Goal: Transaction & Acquisition: Purchase product/service

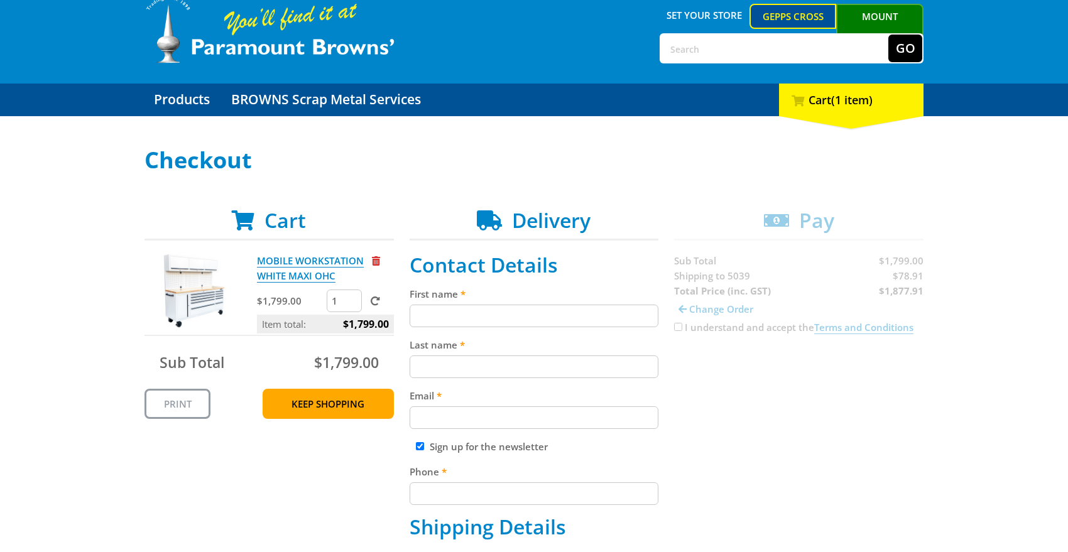
scroll to position [52, 0]
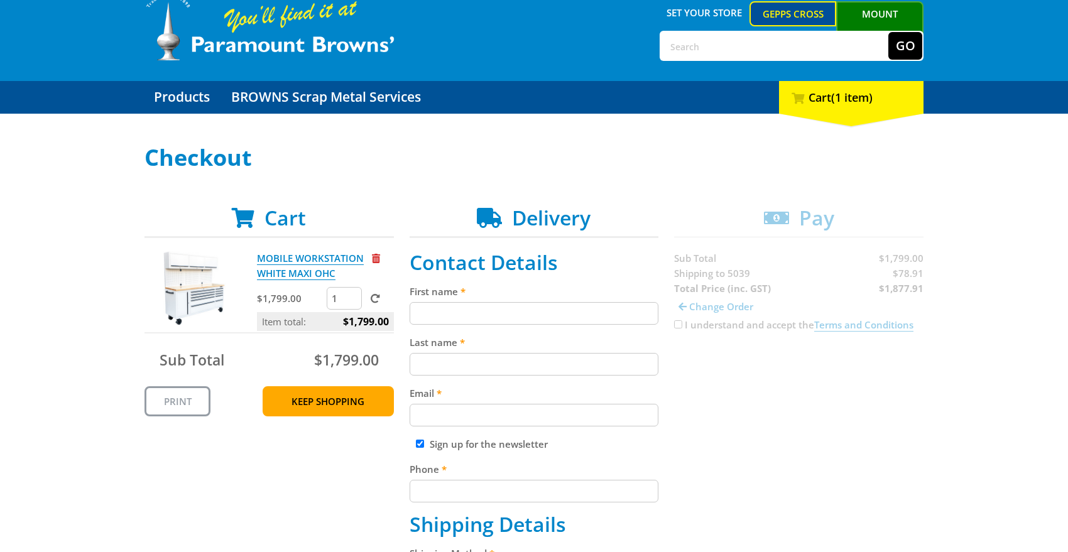
click at [586, 319] on input "First name" at bounding box center [534, 313] width 249 height 23
type input "[PERSON_NAME]"
type input "Rule"
type input "0882772222"
type input "S&J Automotive"
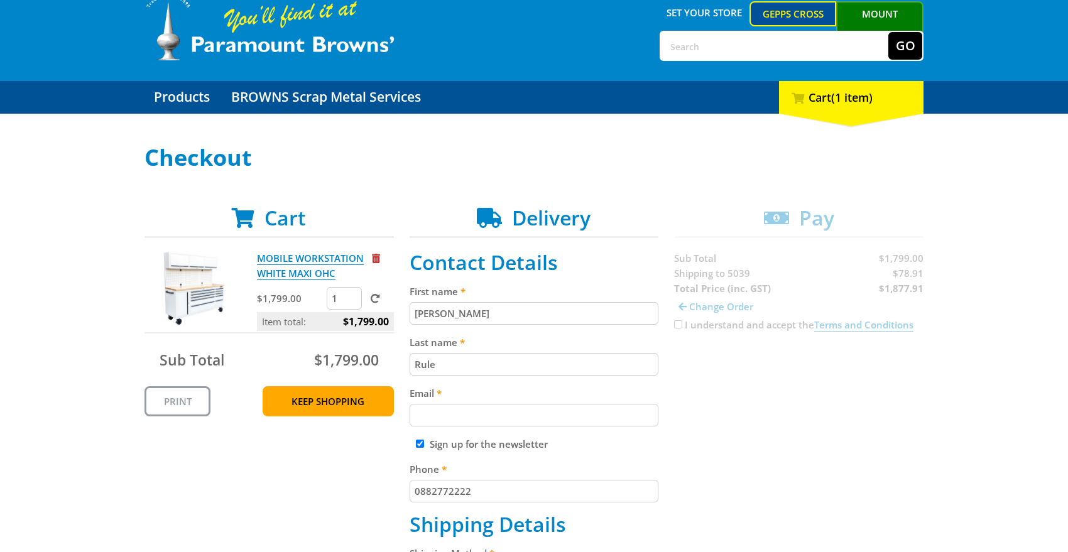
type input "[STREET_ADDRESS]"
type input "[GEOGRAPHIC_DATA]"
click at [510, 408] on input "Email" at bounding box center [534, 415] width 249 height 23
type input "[PERSON_NAME][EMAIL_ADDRESS][DOMAIN_NAME]"
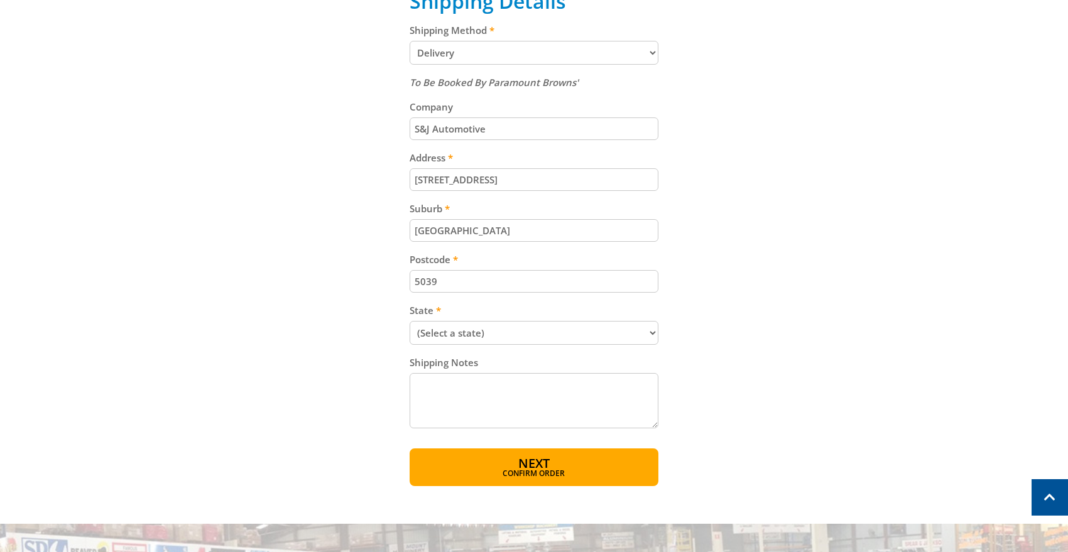
scroll to position [583, 0]
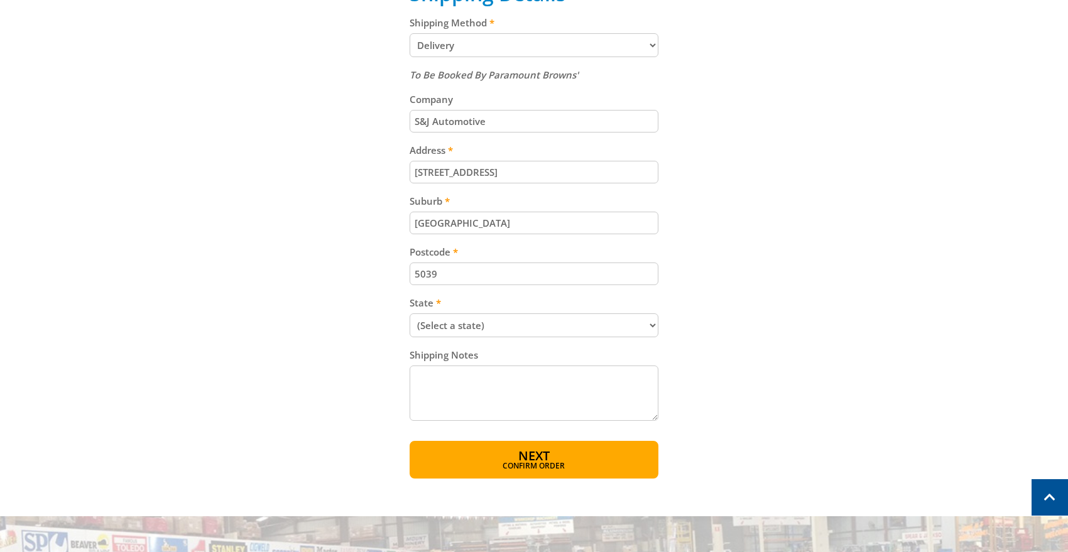
click at [521, 333] on select "(Select a state) [GEOGRAPHIC_DATA] [GEOGRAPHIC_DATA] [GEOGRAPHIC_DATA] [GEOGRAP…" at bounding box center [534, 326] width 249 height 24
select select "SA"
click at [346, 344] on div "Cart MOBILE WORKSTATION WHITE MAXI OHC $1,799.00 1 Item total: $1,799.00 Sub To…" at bounding box center [534, 77] width 779 height 804
click at [456, 386] on textarea "Shipping Notes" at bounding box center [534, 393] width 249 height 55
type textarea "Business Address"
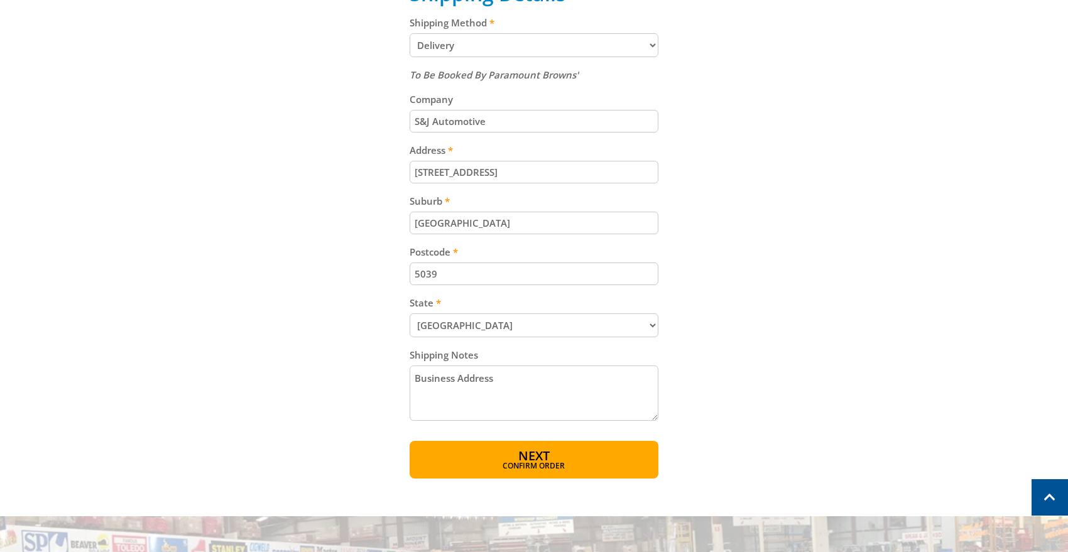
click at [276, 277] on div "Cart MOBILE WORKSTATION WHITE MAXI OHC $1,799.00 1 Item total: $1,799.00 Sub To…" at bounding box center [534, 77] width 779 height 804
click at [519, 121] on input "S&J Automotive" at bounding box center [534, 121] width 249 height 23
type input "S&J Automotive"
click at [622, 165] on input "[STREET_ADDRESS]" at bounding box center [534, 172] width 249 height 23
click at [609, 175] on input "[STREET_ADDRESS]" at bounding box center [534, 172] width 249 height 23
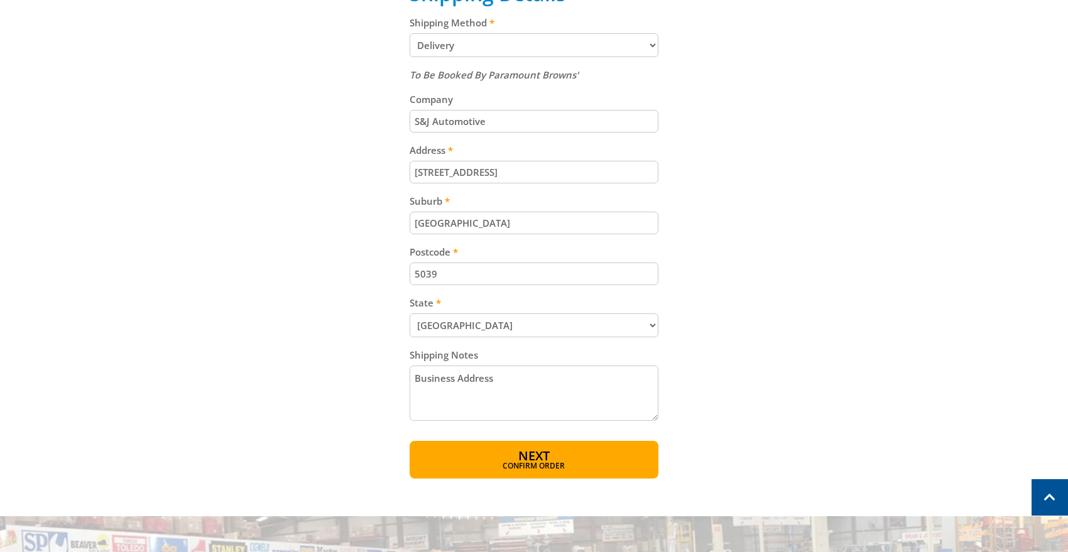
type input "[STREET_ADDRESS]"
click at [329, 173] on div "Cart MOBILE WORKSTATION WHITE MAXI OHC $1,799.00 1 Item total: $1,799.00 Sub To…" at bounding box center [534, 77] width 779 height 804
click at [490, 217] on input "[GEOGRAPHIC_DATA]" at bounding box center [534, 223] width 249 height 23
type input "[GEOGRAPHIC_DATA]"
click at [290, 219] on div "Cart MOBILE WORKSTATION WHITE MAXI OHC $1,799.00 1 Item total: $1,799.00 Sub To…" at bounding box center [534, 77] width 779 height 804
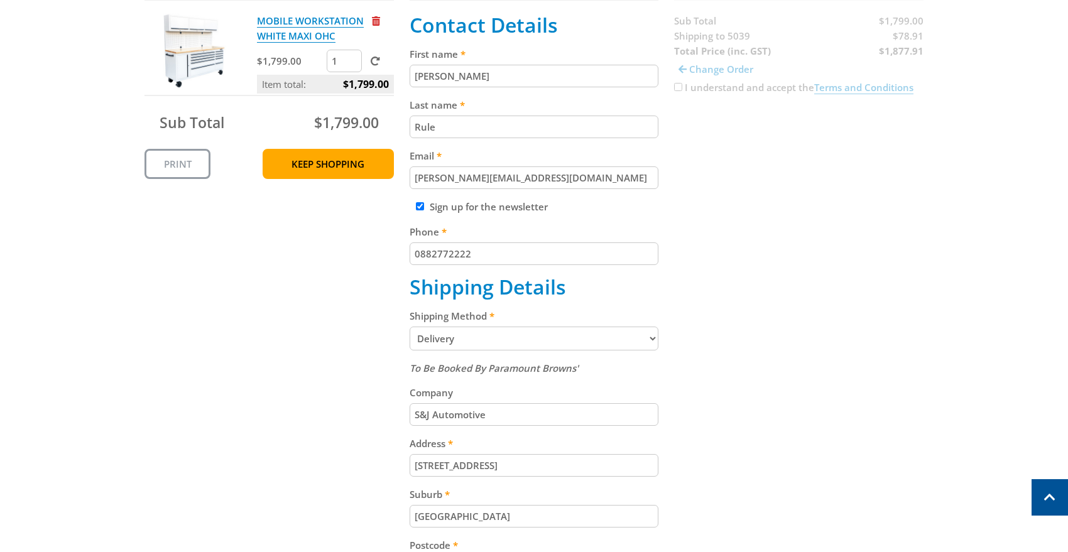
scroll to position [293, 0]
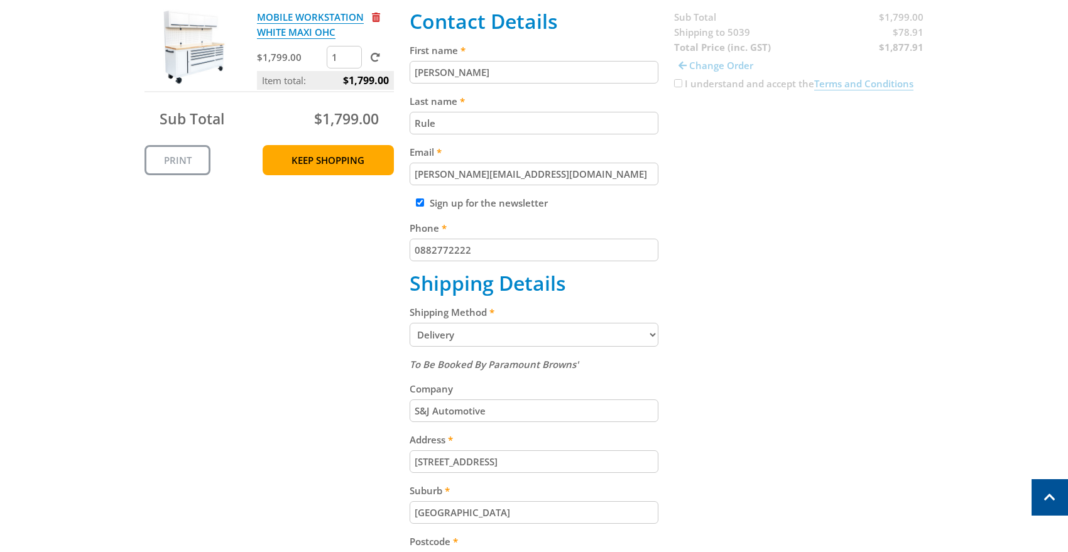
click at [713, 80] on div "Cart MOBILE WORKSTATION WHITE MAXI OHC $1,799.00 1 Item total: $1,799.00 Sub To…" at bounding box center [534, 367] width 779 height 804
click at [554, 70] on input "[PERSON_NAME]" at bounding box center [534, 72] width 249 height 23
type input "[PERSON_NAME]"
click at [625, 129] on input "Rule" at bounding box center [534, 123] width 249 height 23
type input "Rule"
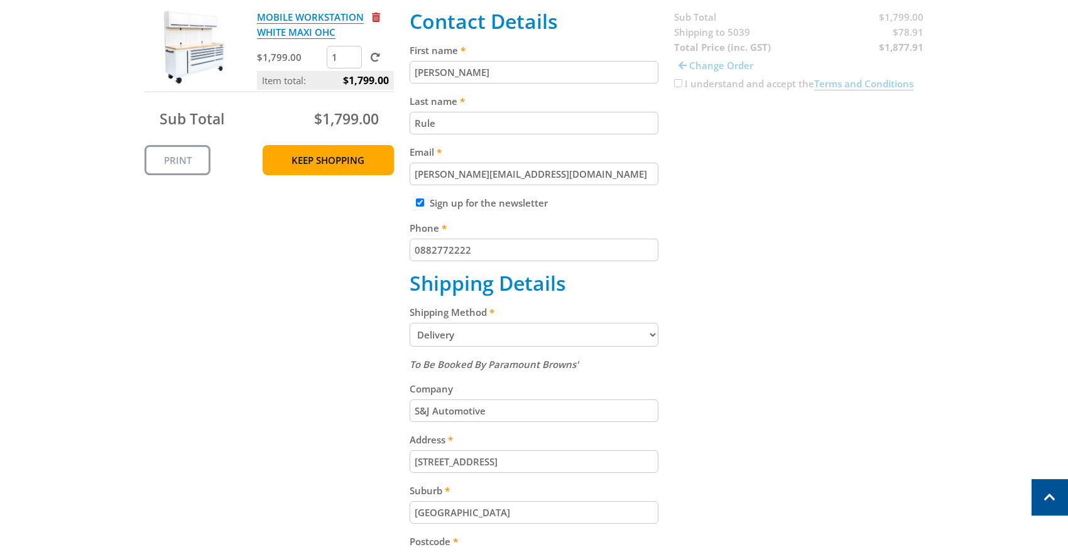
click at [667, 141] on div "Cart MOBILE WORKSTATION WHITE MAXI OHC $1,799.00 1 Item total: $1,799.00 Sub To…" at bounding box center [534, 367] width 779 height 804
click at [633, 253] on input "0882772222" at bounding box center [534, 250] width 249 height 23
type input "0882772222"
click at [750, 190] on div "Cart MOBILE WORKSTATION WHITE MAXI OHC $1,799.00 1 Item total: $1,799.00 Sub To…" at bounding box center [534, 367] width 779 height 804
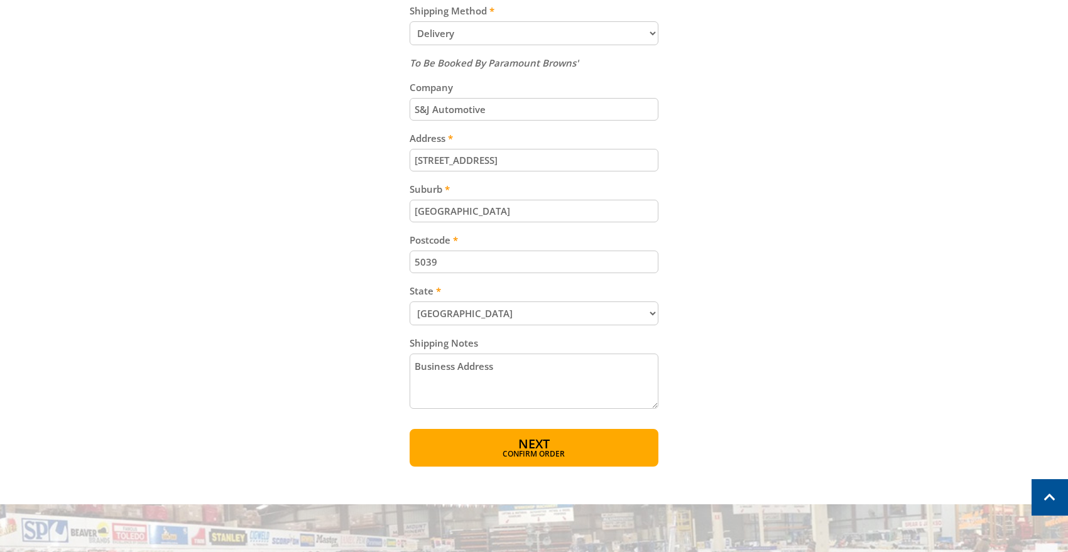
scroll to position [599, 0]
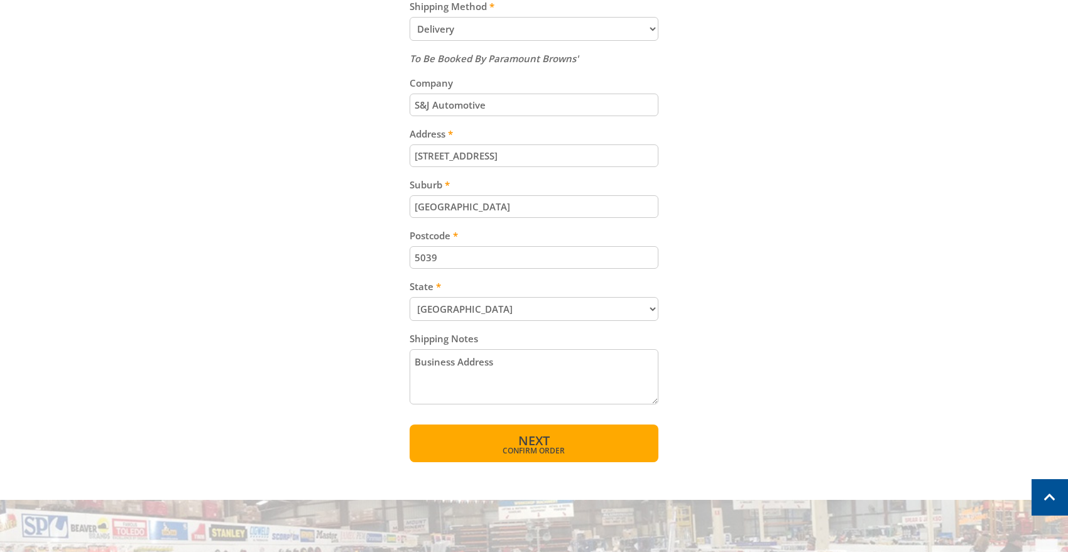
click at [506, 446] on button "Next Confirm order" at bounding box center [534, 444] width 249 height 38
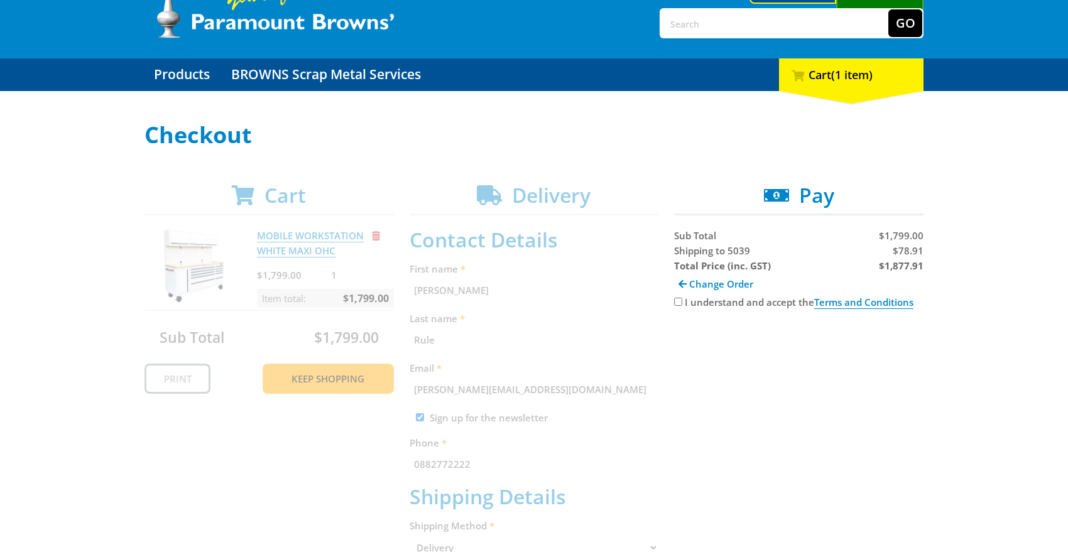
scroll to position [74, 0]
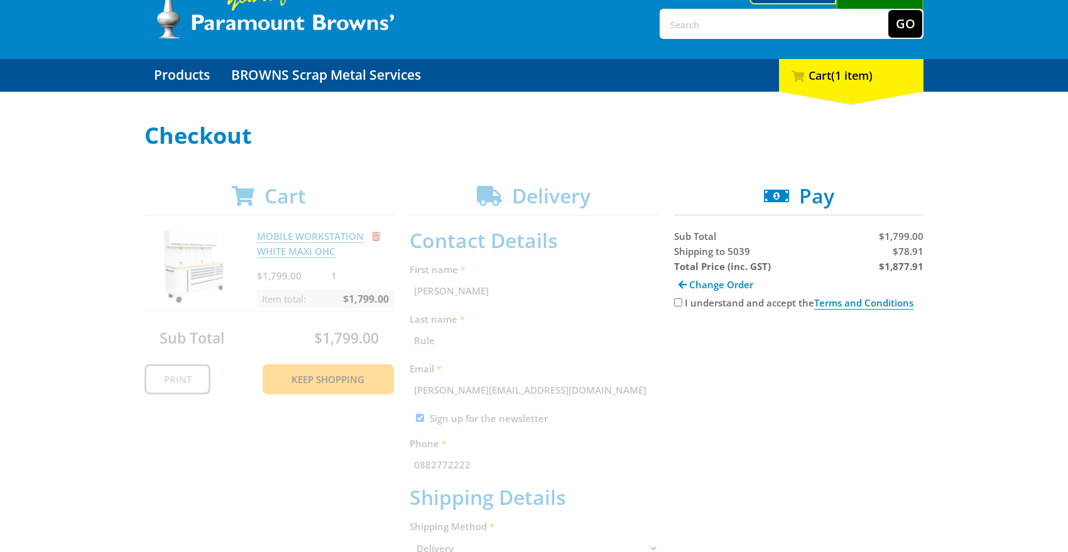
click at [677, 304] on input "I understand and accept the Terms and Conditions" at bounding box center [678, 302] width 8 height 8
checkbox input "true"
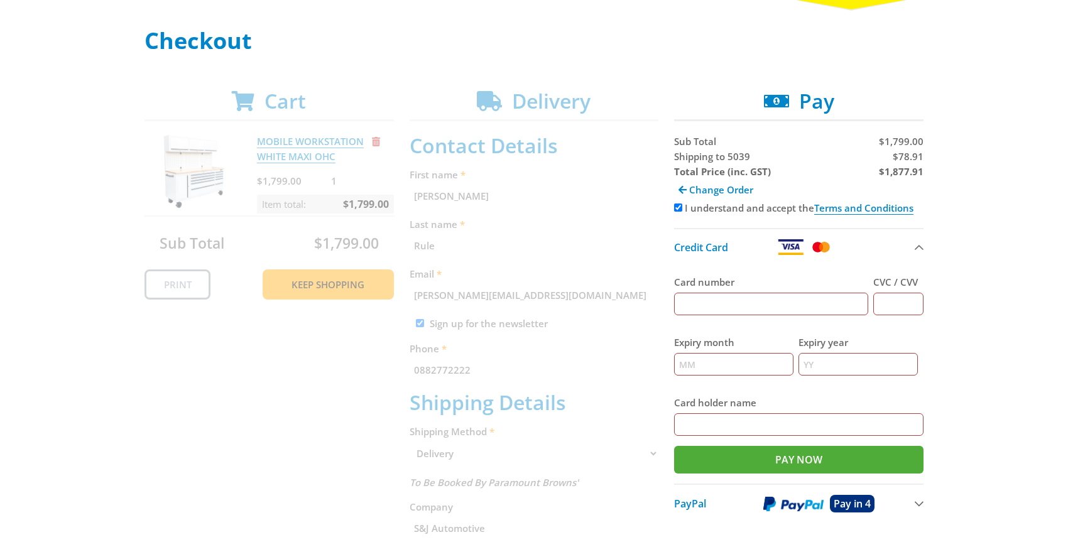
scroll to position [169, 0]
